Goal: Task Accomplishment & Management: Complete application form

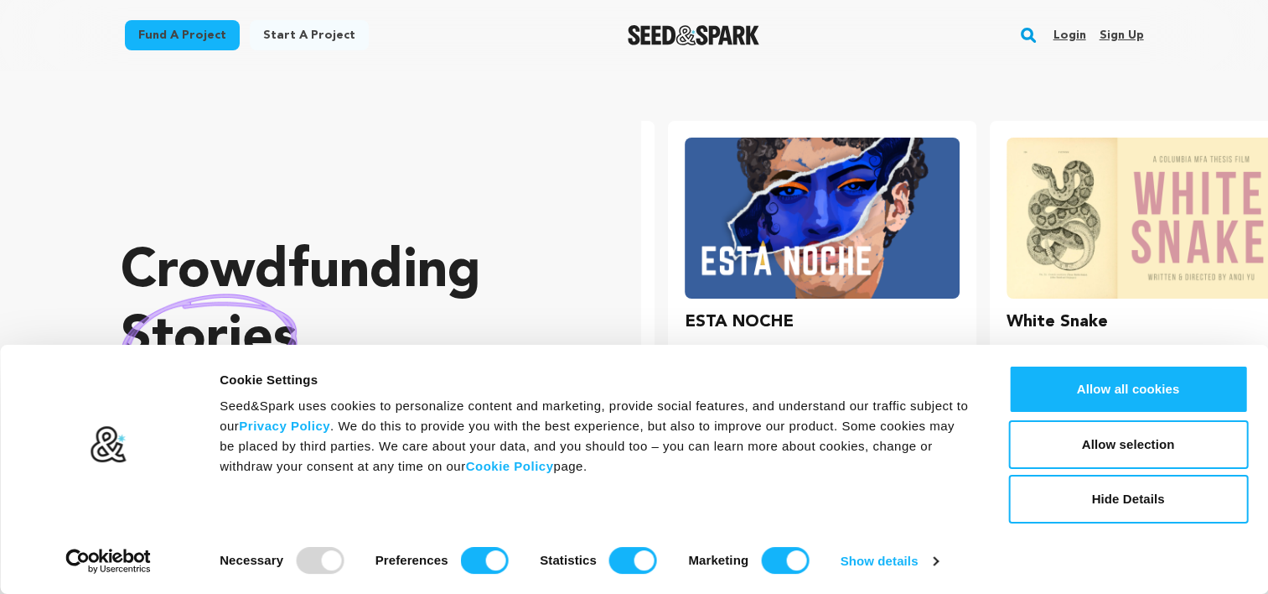
scroll to position [0, 335]
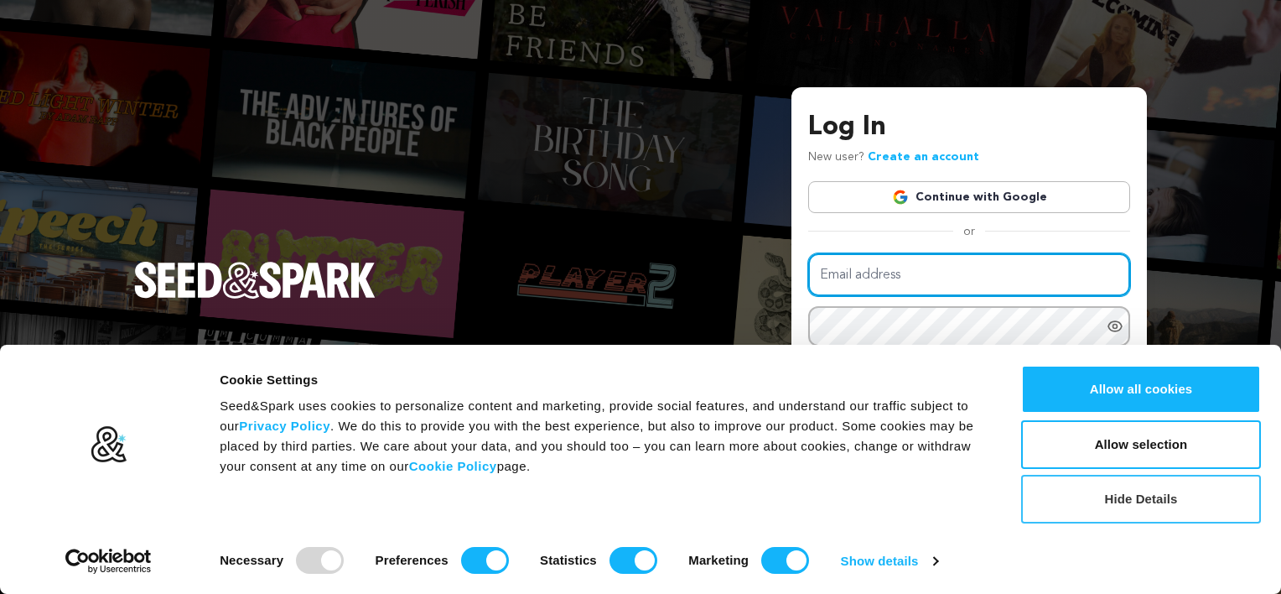
type input "Cherie@ree-inventfilms.com"
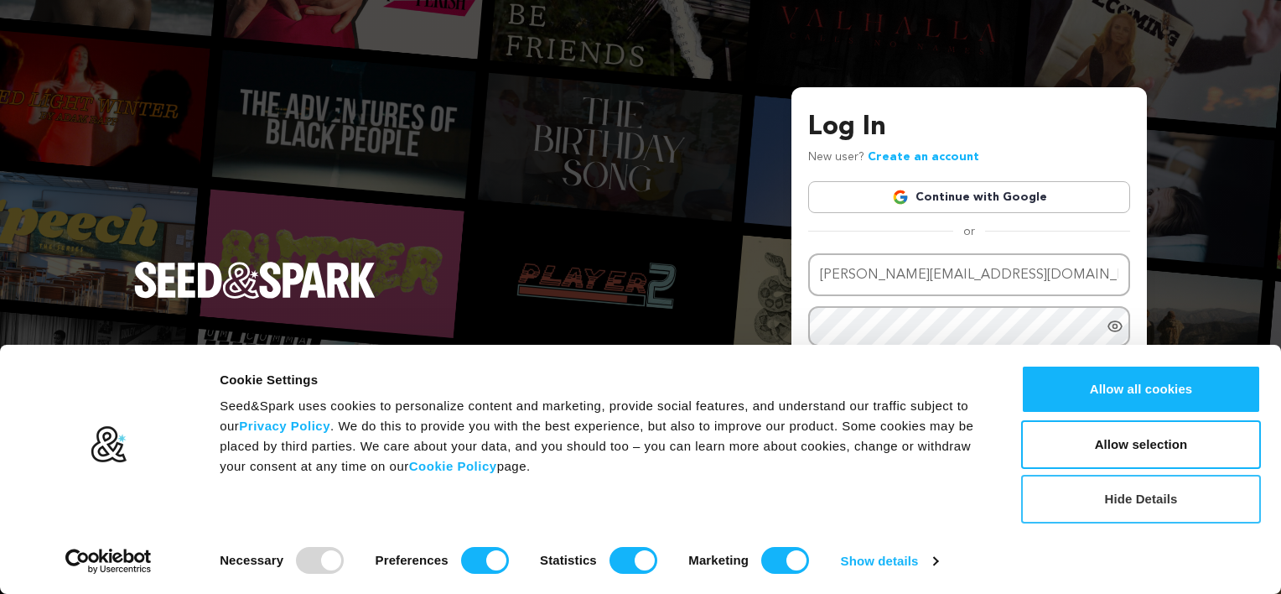
click at [1204, 490] on button "Hide Details" at bounding box center [1141, 499] width 240 height 49
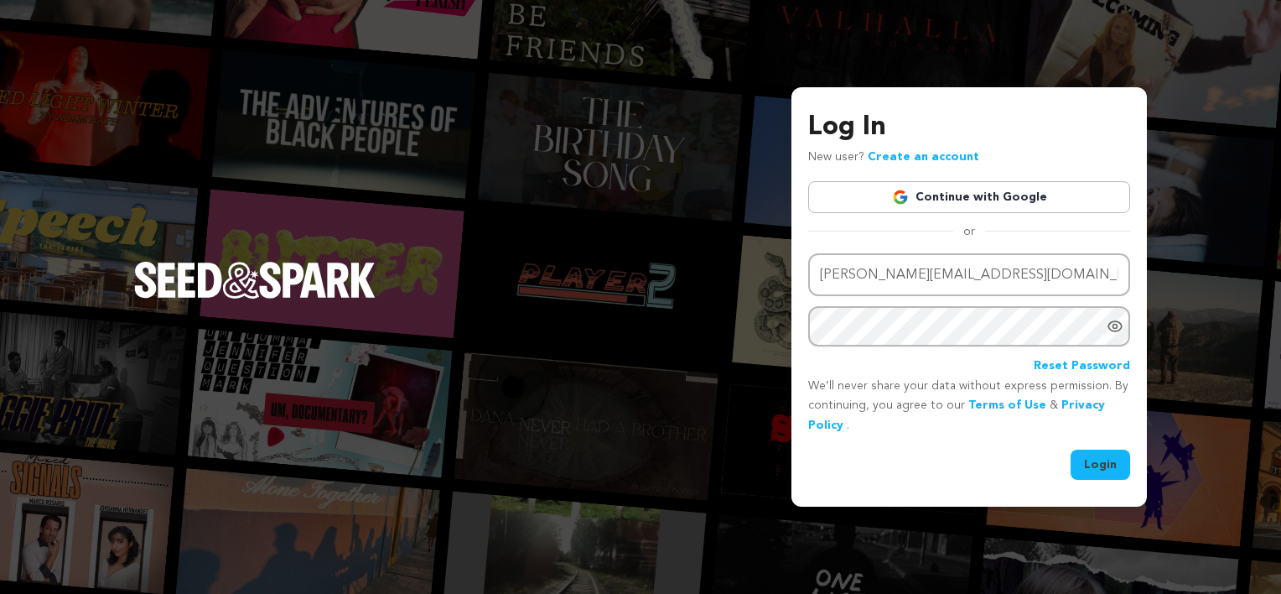
click at [1121, 331] on icon "Show password as plain text. Warning: this will display your password on the sc…" at bounding box center [1115, 326] width 17 height 17
click at [1115, 459] on button "Login" at bounding box center [1101, 464] width 60 height 30
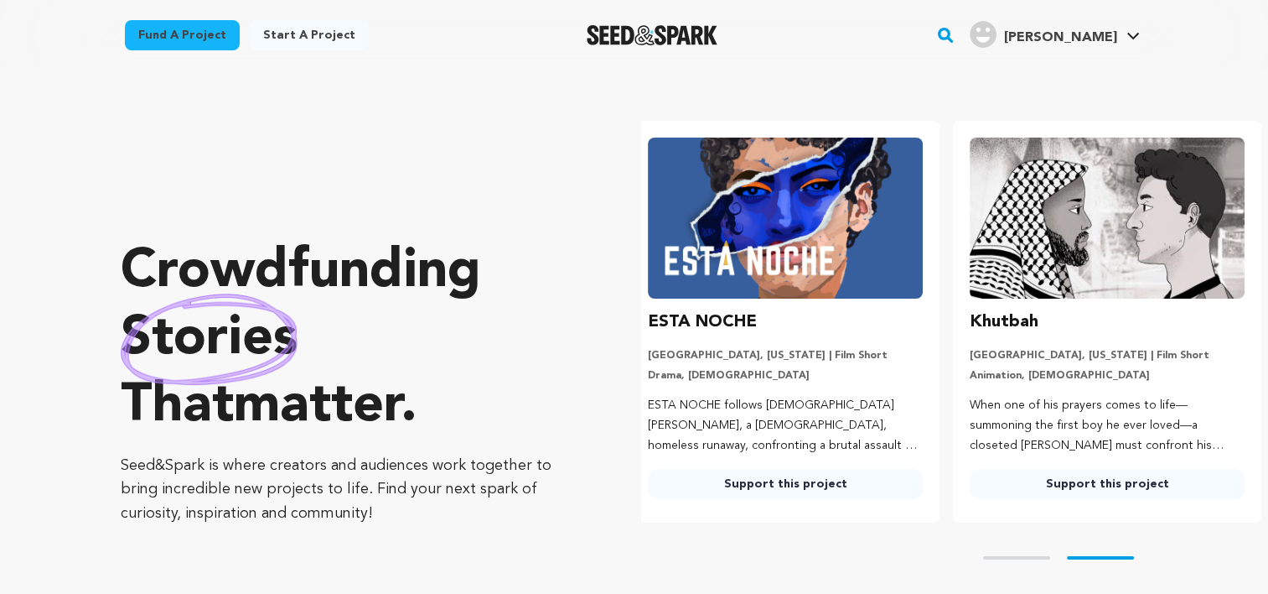
scroll to position [0, 335]
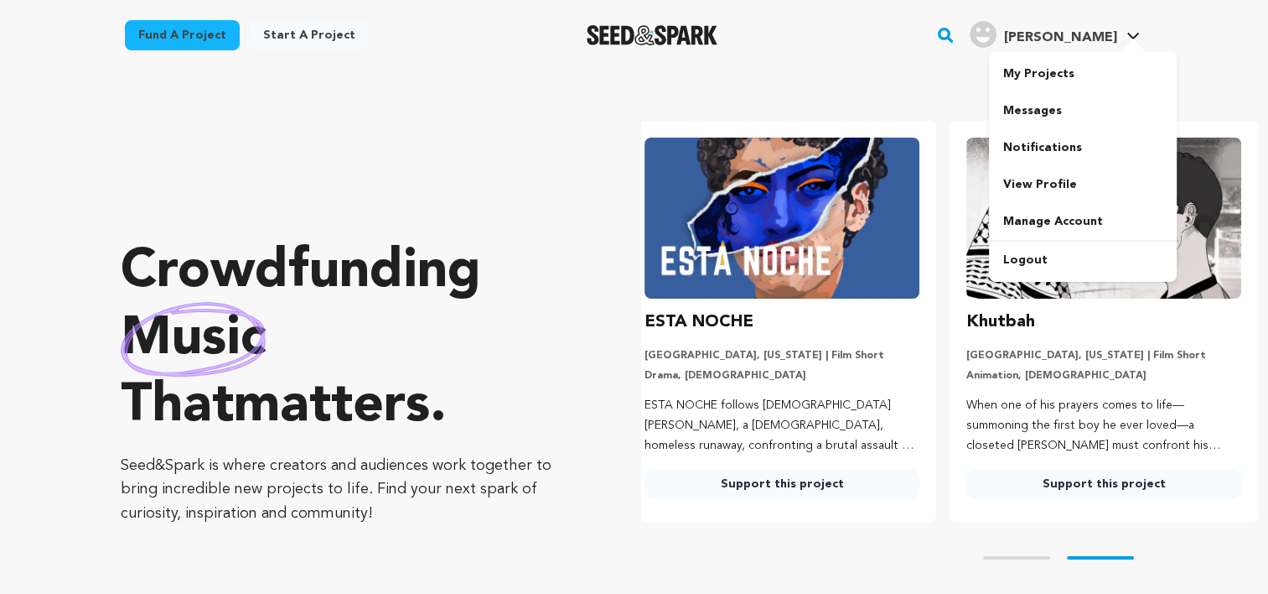
click at [1133, 31] on link "[PERSON_NAME] [PERSON_NAME]" at bounding box center [1055, 33] width 177 height 30
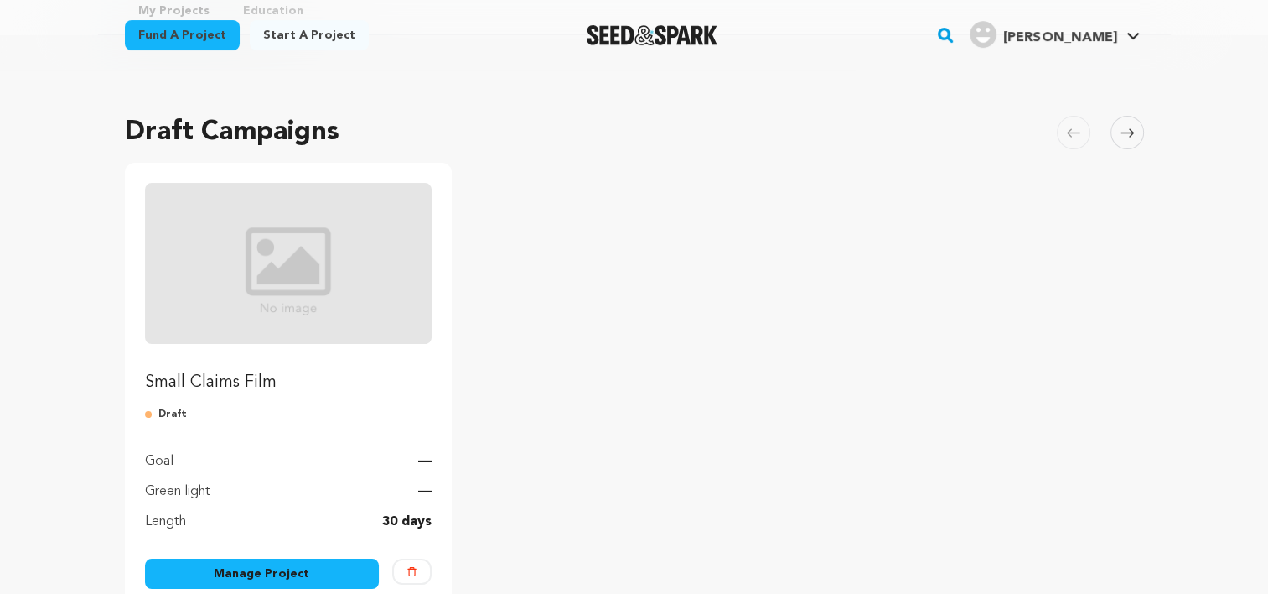
scroll to position [82, 0]
click at [281, 565] on link "Manage Project" at bounding box center [262, 573] width 235 height 30
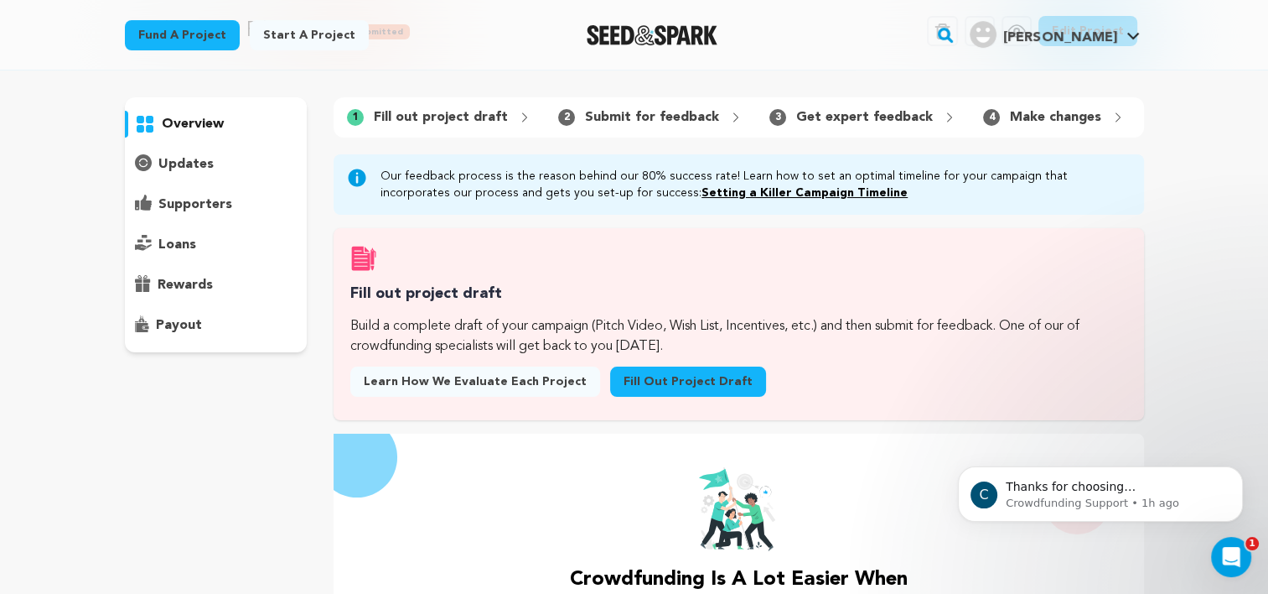
click at [616, 397] on link "Fill out project draft" at bounding box center [688, 381] width 156 height 30
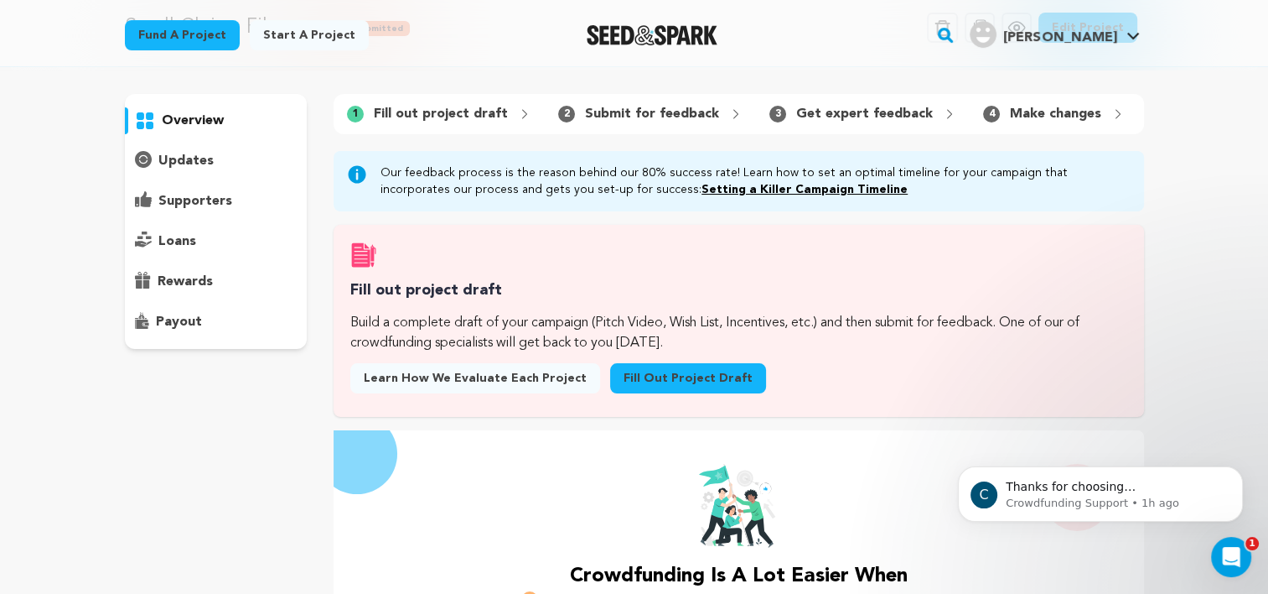
scroll to position [82, 0]
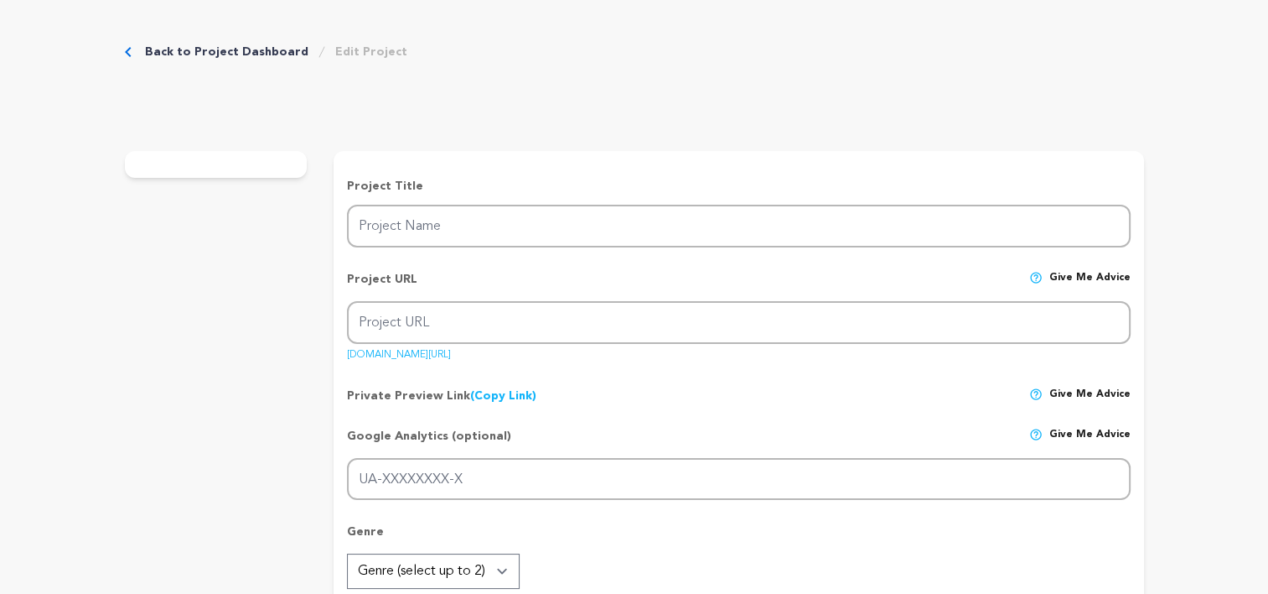
type input "Small Claims Film"
type input "small-claims-film"
type input "Do the crime? Do the time... helping other white-collar criminals perform in an…"
type textarea ""Small Claims" addresses the impact of [DATE] technology on society, and the co…"
type textarea "Our mission statement is to provide humorous, social commentary on the chronic …"
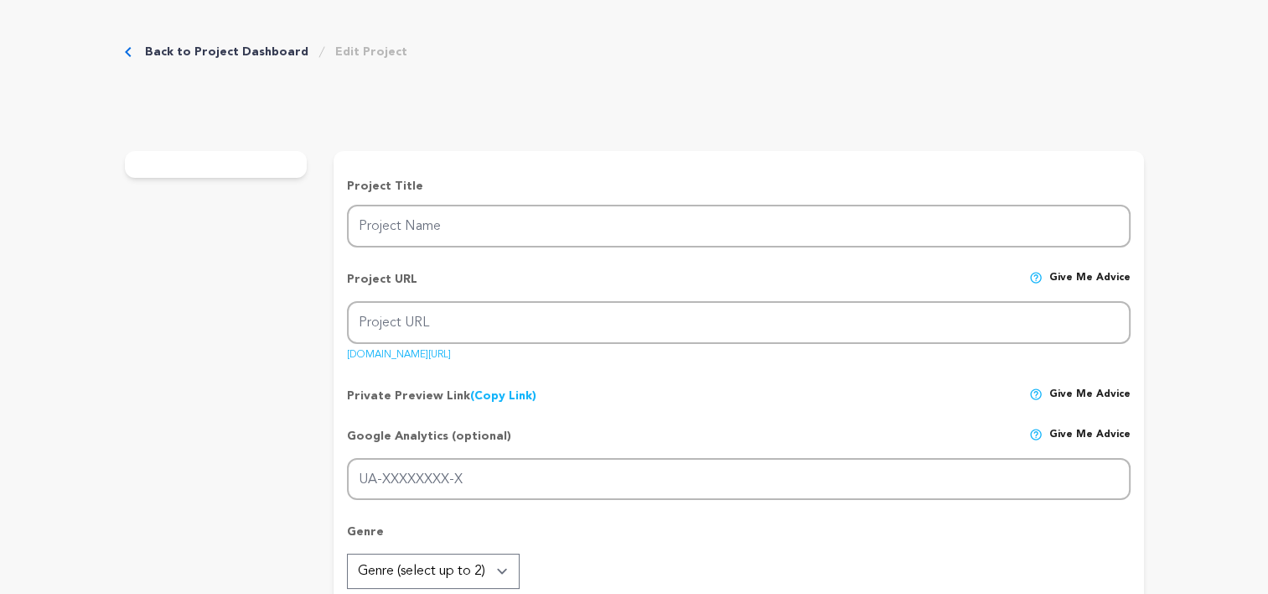
type textarea "Ree-Invent Films"
radio input "true"
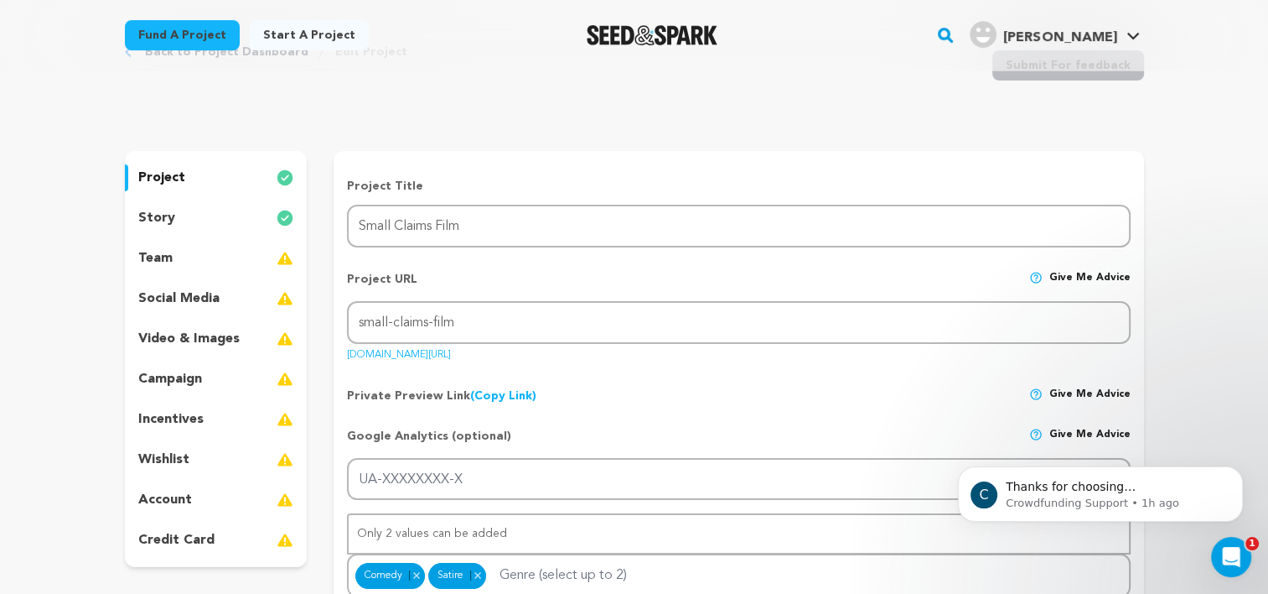
click at [202, 301] on p "social media" at bounding box center [178, 298] width 81 height 20
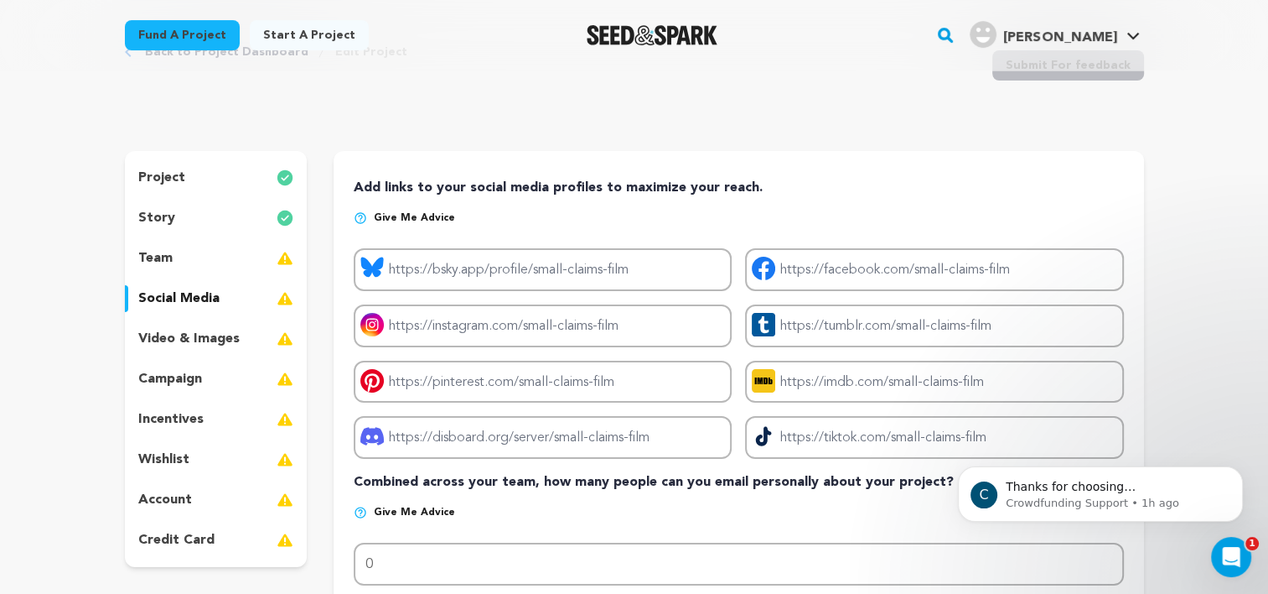
click at [213, 339] on p "video & images" at bounding box center [188, 339] width 101 height 20
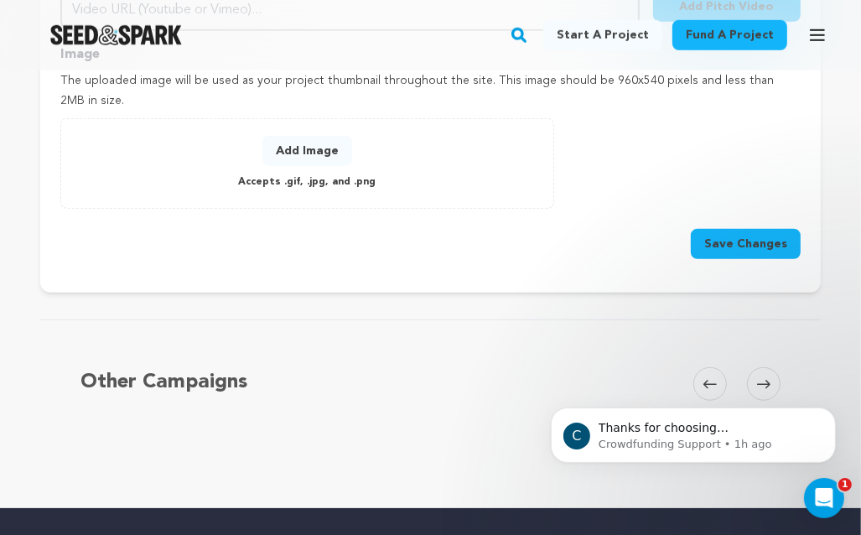
scroll to position [813, 0]
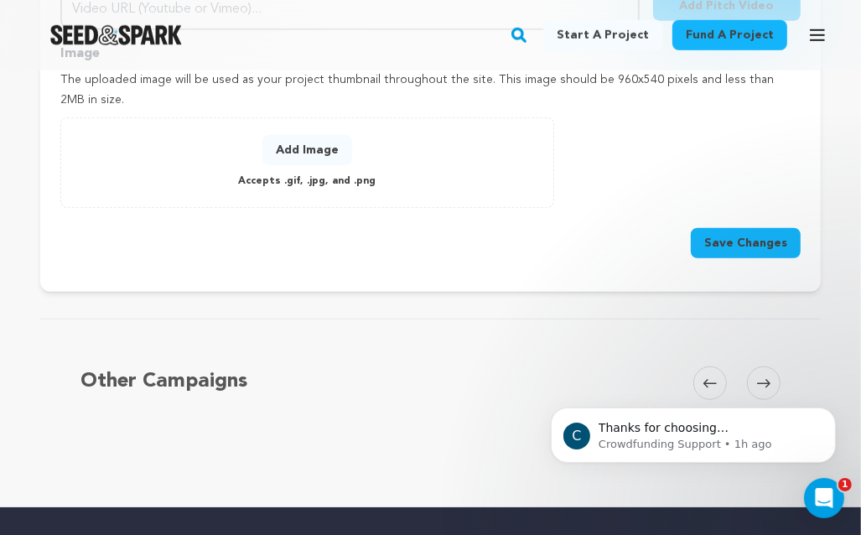
click at [316, 135] on button "Add Image" at bounding box center [307, 150] width 90 height 30
click at [329, 148] on button "Add Image" at bounding box center [307, 150] width 90 height 30
